Goal: Obtain resource: Obtain resource

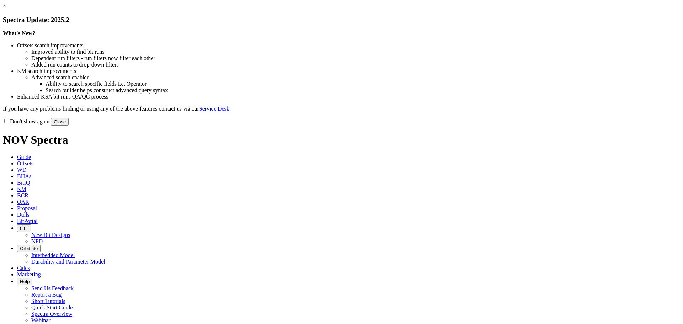
click at [6, 9] on link "×" at bounding box center [4, 6] width 3 height 6
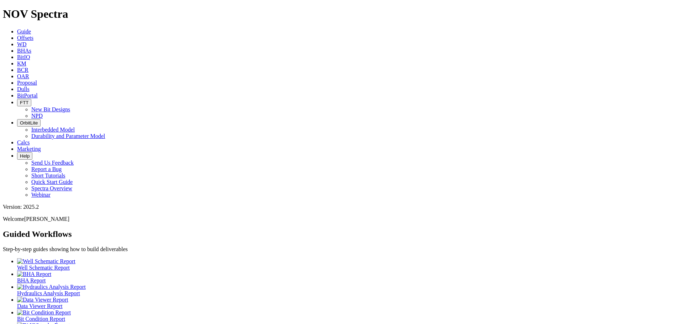
click at [33, 35] on span "Offsets" at bounding box center [25, 38] width 16 height 6
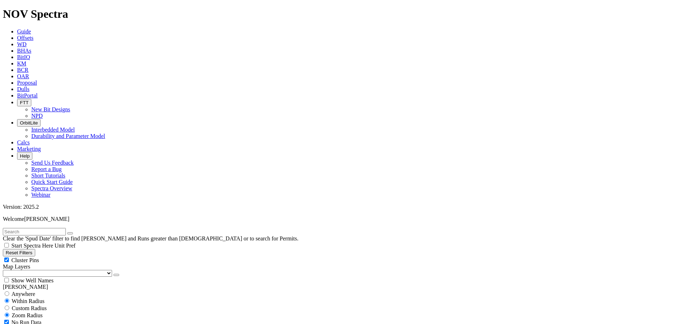
type input "[DATE]"
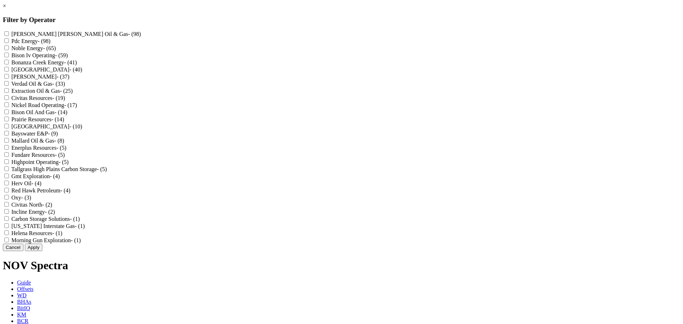
click at [9, 32] on Gas "[PERSON_NAME] [PERSON_NAME] Oil & Gas - (98)" at bounding box center [6, 33] width 5 height 5
checkbox Gas "true"
click at [9, 79] on input "[PERSON_NAME] - (37)" at bounding box center [6, 76] width 5 height 5
checkbox input "true"
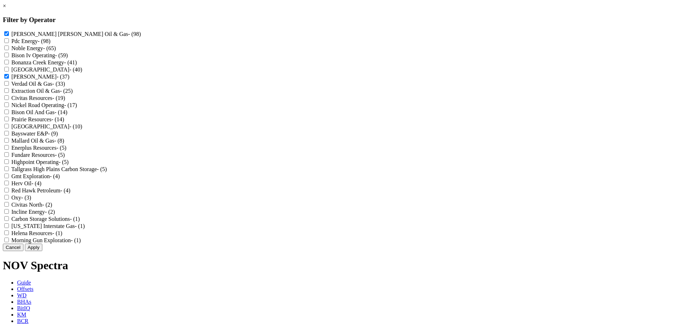
click at [297, 201] on div "Oxy - (3)" at bounding box center [341, 197] width 677 height 7
click at [9, 200] on input "Oxy - (3)" at bounding box center [6, 197] width 5 height 5
checkbox input "true"
click at [42, 251] on button "Apply" at bounding box center [33, 247] width 17 height 7
